Goal: Navigation & Orientation: Find specific page/section

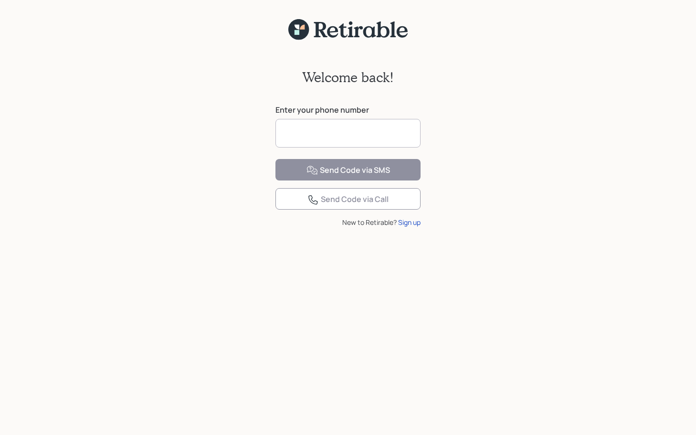
click at [308, 143] on input at bounding box center [347, 133] width 145 height 29
type input "**********"
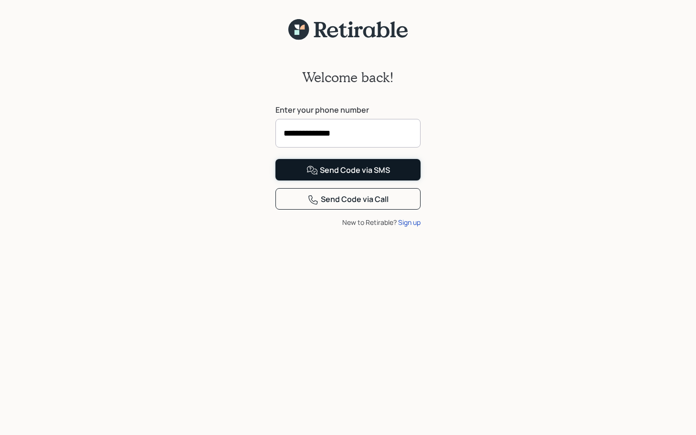
click at [318, 176] on icon at bounding box center [311, 170] width 11 height 11
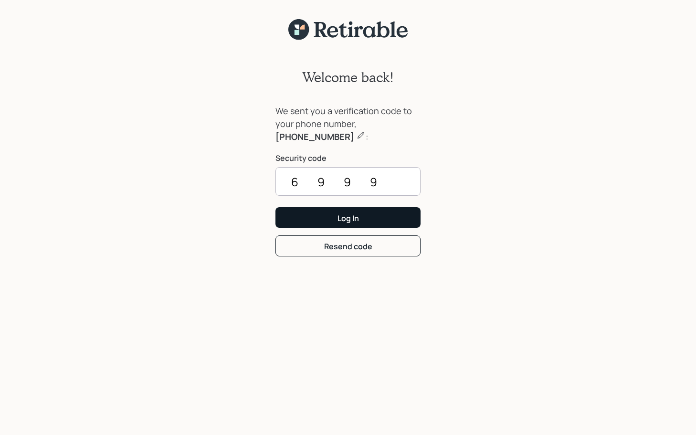
type input "6999"
click at [339, 214] on div "Log In" at bounding box center [347, 218] width 21 height 10
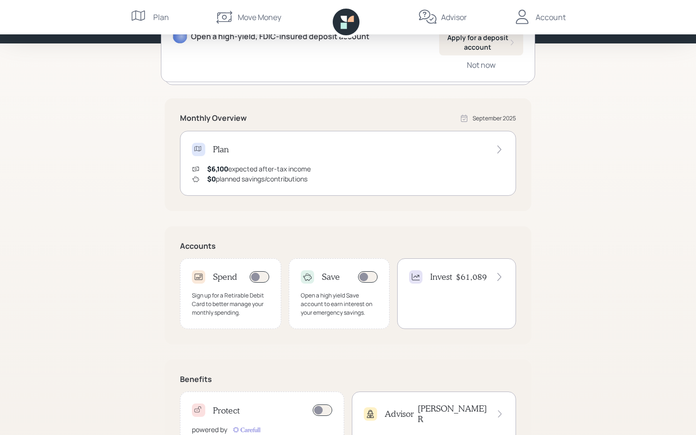
scroll to position [157, 0]
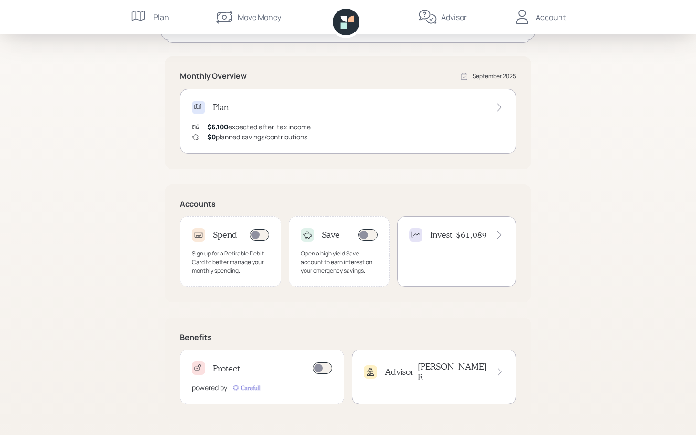
click at [497, 103] on icon at bounding box center [499, 108] width 10 height 10
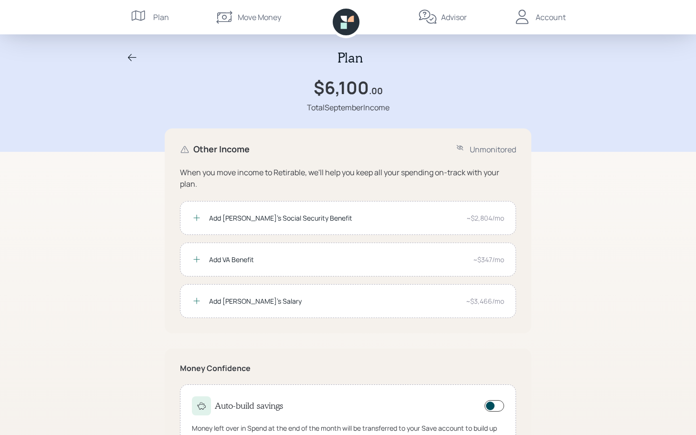
click at [536, 16] on div "Account" at bounding box center [550, 16] width 30 height 11
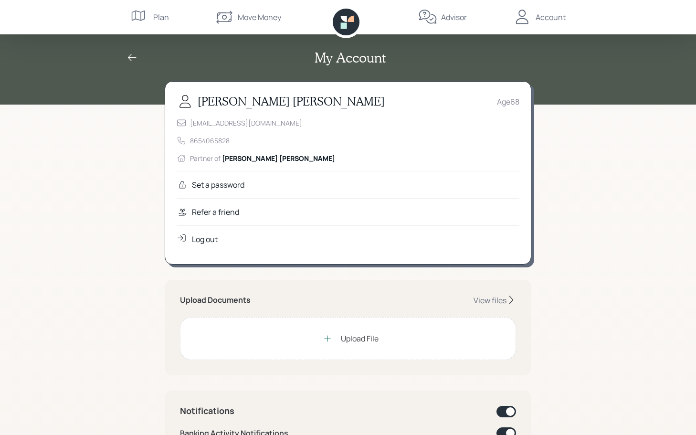
click at [553, 16] on div "Account" at bounding box center [550, 16] width 30 height 11
click at [159, 14] on div "Plan" at bounding box center [161, 16] width 16 height 11
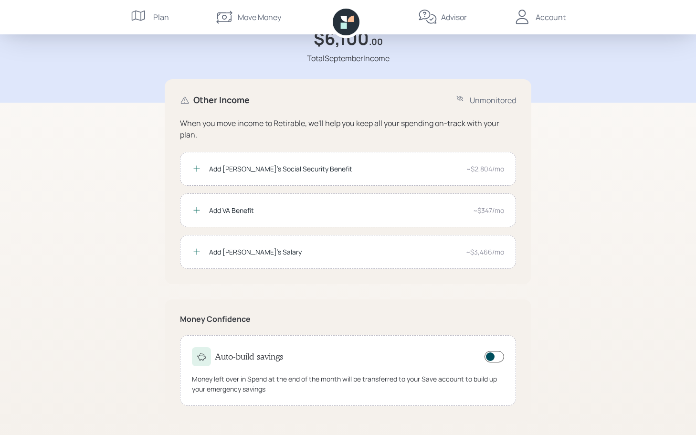
scroll to position [51, 0]
